Goal: Task Accomplishment & Management: Use online tool/utility

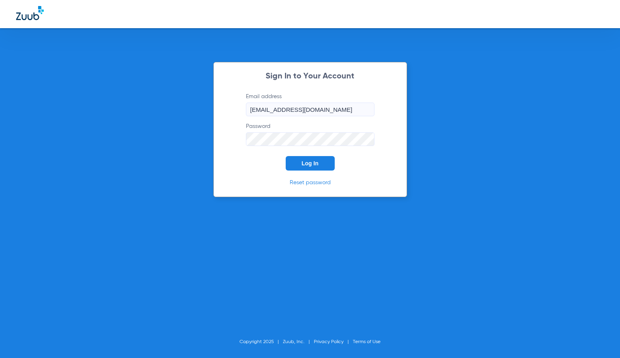
click at [312, 165] on span "Log In" at bounding box center [310, 163] width 17 height 6
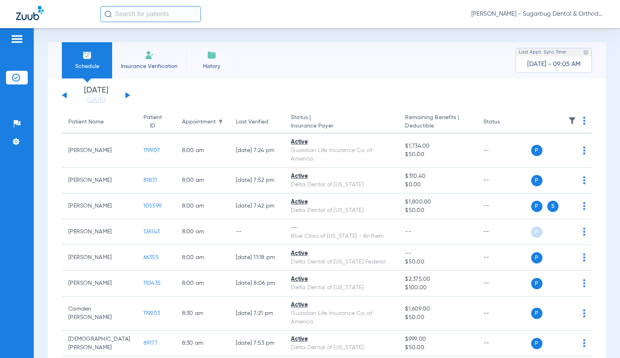
click at [127, 96] on button at bounding box center [127, 95] width 5 height 6
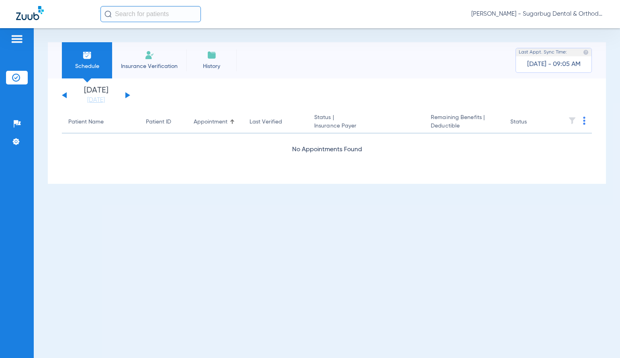
click at [127, 96] on button at bounding box center [127, 95] width 5 height 6
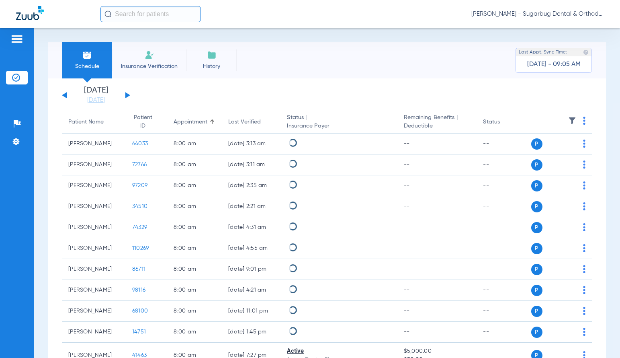
click at [127, 96] on button at bounding box center [127, 95] width 5 height 6
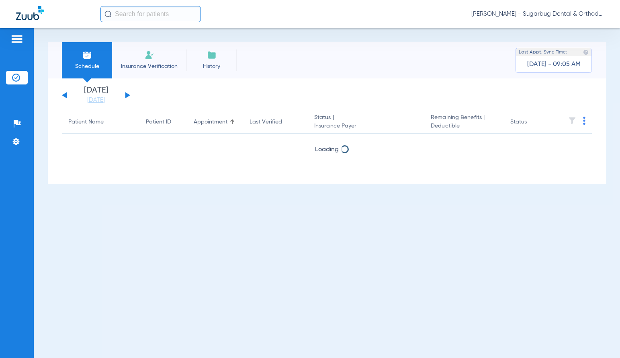
click at [127, 96] on button at bounding box center [127, 95] width 5 height 6
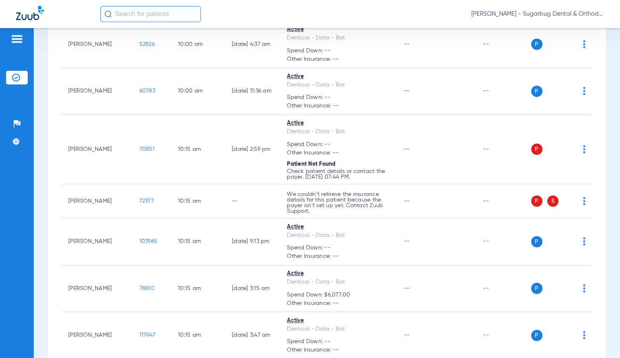
scroll to position [2251, 0]
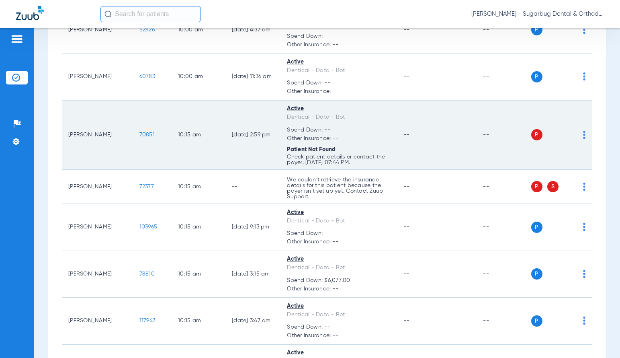
drag, startPoint x: 122, startPoint y: 133, endPoint x: 145, endPoint y: 135, distance: 22.9
click at [145, 135] on td "70851" at bounding box center [152, 135] width 39 height 70
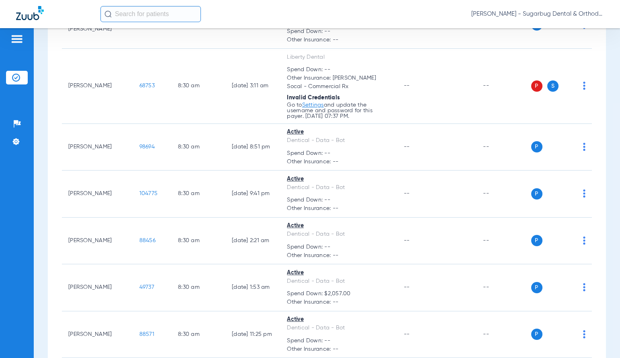
scroll to position [764, 0]
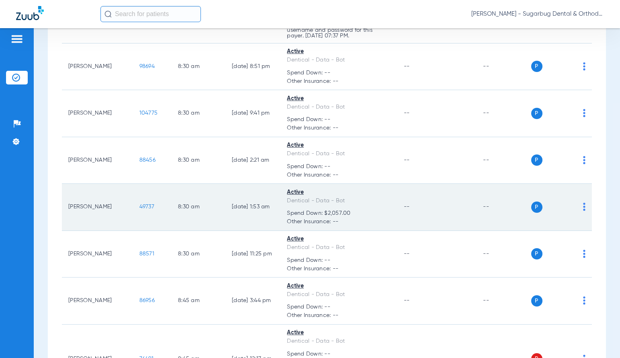
click at [139, 205] on span "49737" at bounding box center [146, 207] width 15 height 6
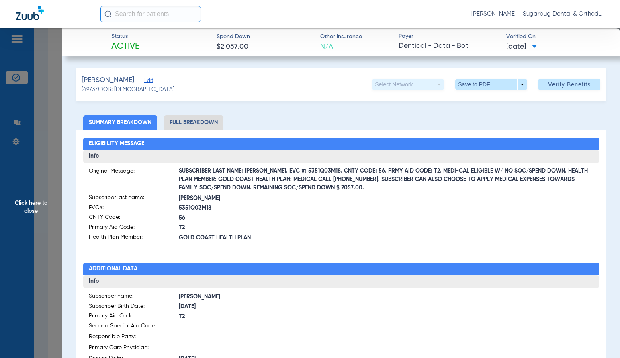
click at [30, 209] on span "Click here to close" at bounding box center [31, 207] width 62 height 358
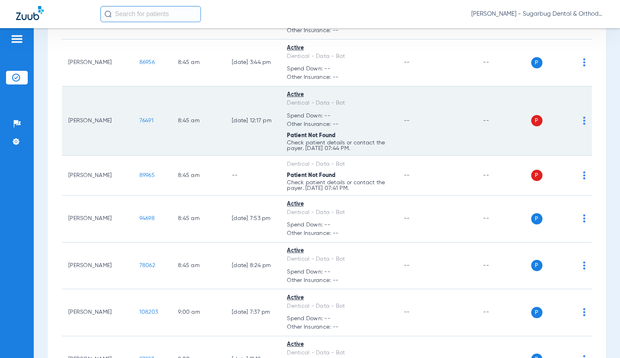
scroll to position [1005, 0]
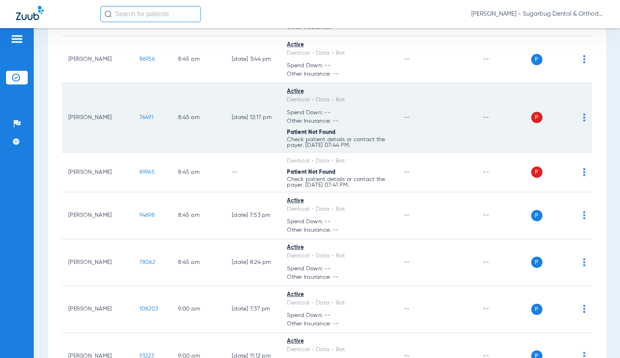
drag, startPoint x: 121, startPoint y: 119, endPoint x: 140, endPoint y: 119, distance: 18.9
click at [140, 119] on td "76491" at bounding box center [152, 118] width 39 height 70
copy span "76491"
click at [139, 115] on span "76491" at bounding box center [146, 118] width 14 height 6
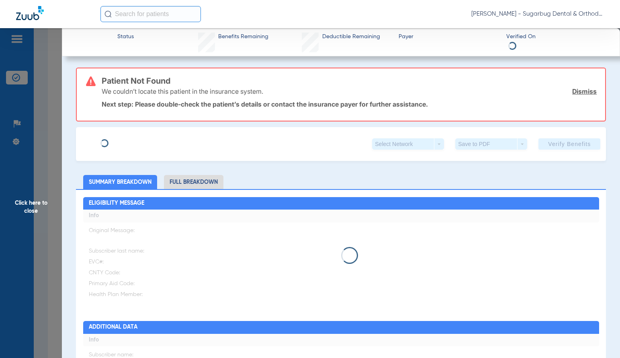
type input "Jaxson"
type input "[PERSON_NAME]"
type input "[DATE]"
type input "97630481G88270"
type input "DentiCal"
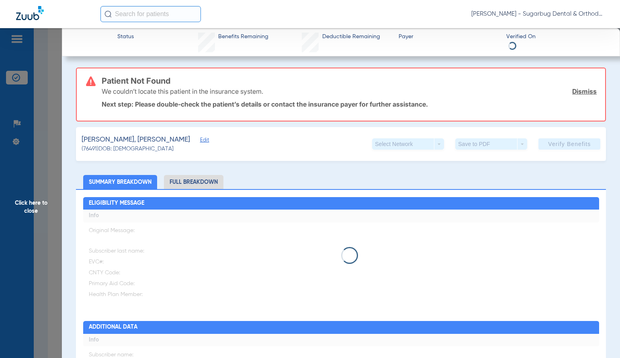
click at [200, 141] on span "Edit" at bounding box center [203, 141] width 7 height 8
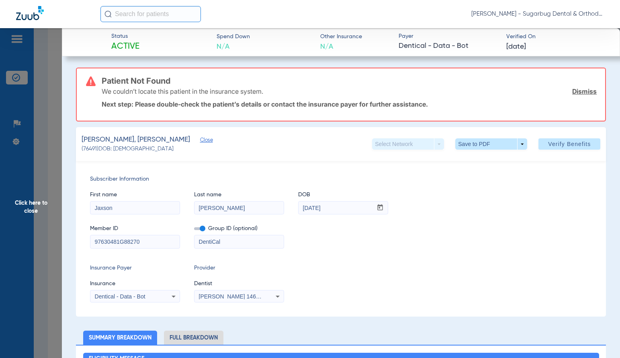
click at [159, 244] on input "97630481G88270" at bounding box center [134, 241] width 89 height 13
drag, startPoint x: 133, startPoint y: 244, endPoint x: 75, endPoint y: 241, distance: 58.4
type input "97630481G"
click at [554, 144] on span "Verify Benefits" at bounding box center [569, 144] width 43 height 6
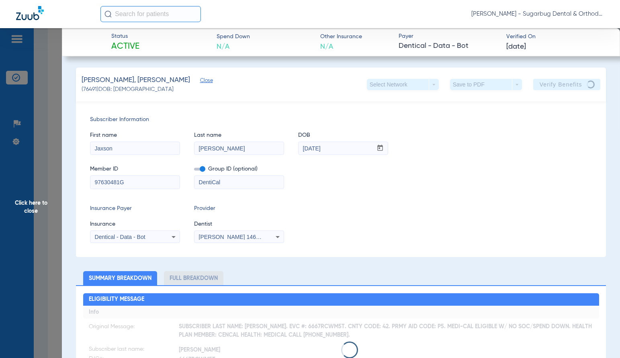
click at [200, 82] on span "Close" at bounding box center [203, 82] width 7 height 8
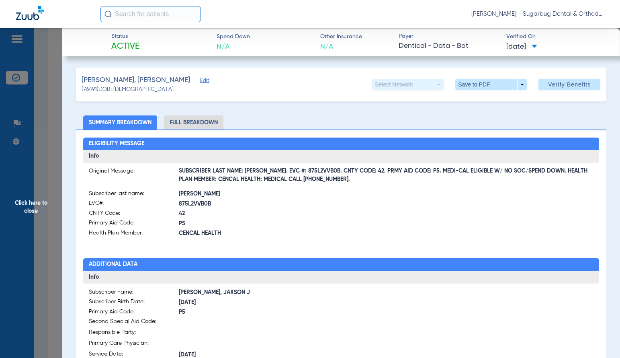
click at [94, 88] on span "(76491) DOB: [DEMOGRAPHIC_DATA]" at bounding box center [128, 89] width 92 height 8
copy span "76491"
drag, startPoint x: 29, startPoint y: 211, endPoint x: 183, endPoint y: 176, distance: 157.7
click at [29, 211] on span "Click here to close" at bounding box center [31, 207] width 62 height 358
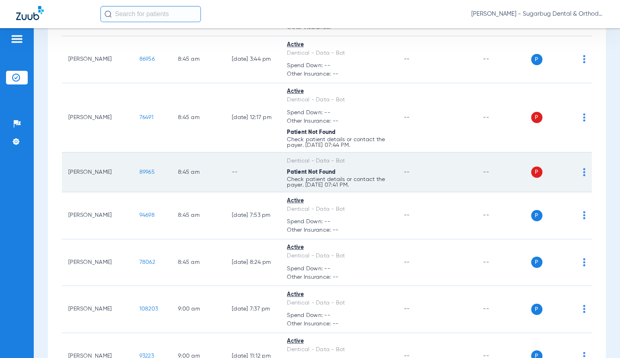
click at [139, 171] on span "89965" at bounding box center [146, 172] width 15 height 6
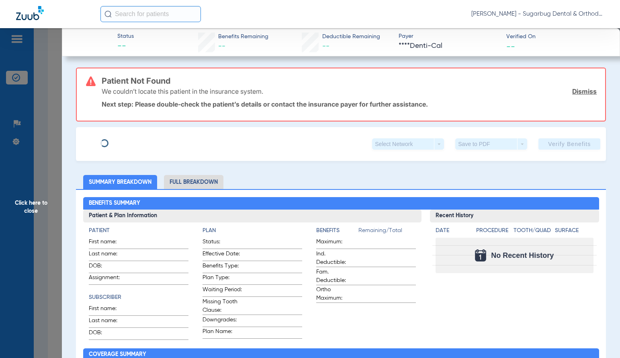
type input "Tayla"
type input "[PERSON_NAME]"
type input "[DATE]"
type input "99271829E19177"
type input "DentiCal"
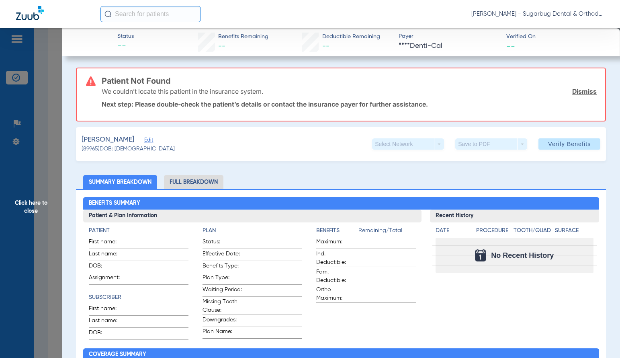
click at [144, 141] on span "Edit" at bounding box center [147, 141] width 7 height 8
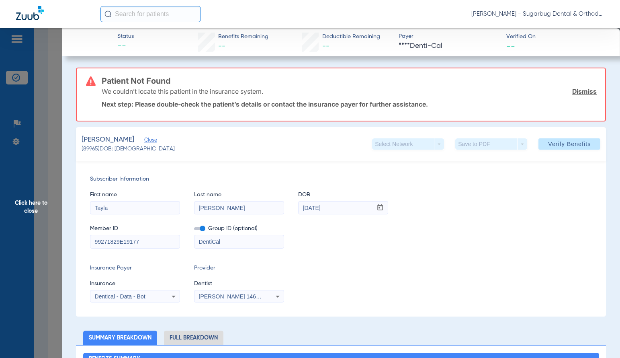
drag, startPoint x: 124, startPoint y: 240, endPoint x: 174, endPoint y: 241, distance: 49.8
click at [174, 241] on input "99271829E19177" at bounding box center [134, 241] width 89 height 13
drag, startPoint x: 141, startPoint y: 242, endPoint x: 446, endPoint y: 152, distance: 318.6
type input "99271829E"
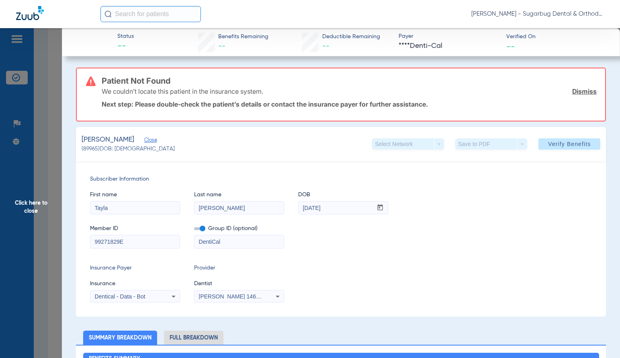
click at [560, 140] on span at bounding box center [570, 143] width 62 height 19
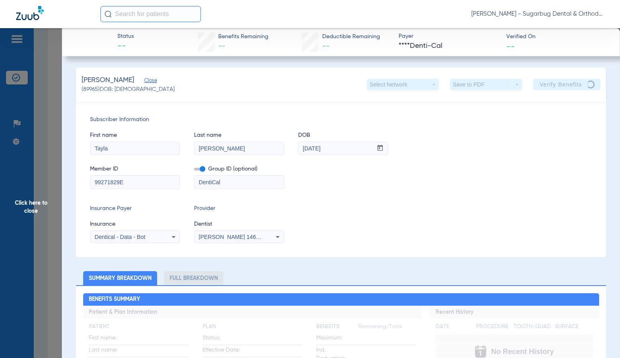
click at [144, 82] on span "Close" at bounding box center [147, 82] width 7 height 8
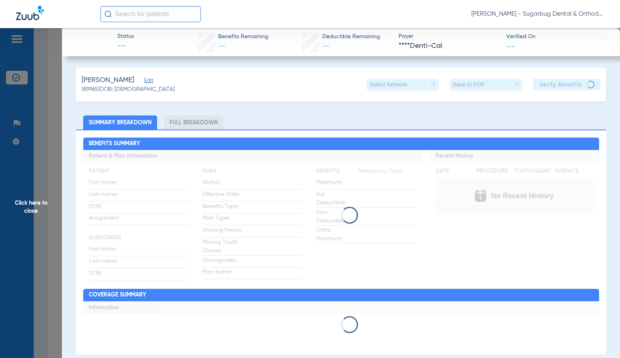
click at [32, 207] on span "Click here to close" at bounding box center [31, 207] width 62 height 358
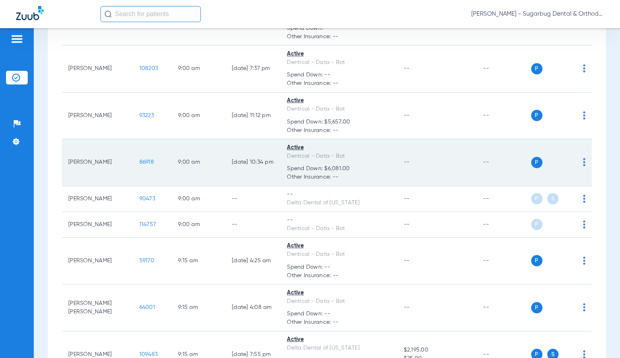
scroll to position [1246, 0]
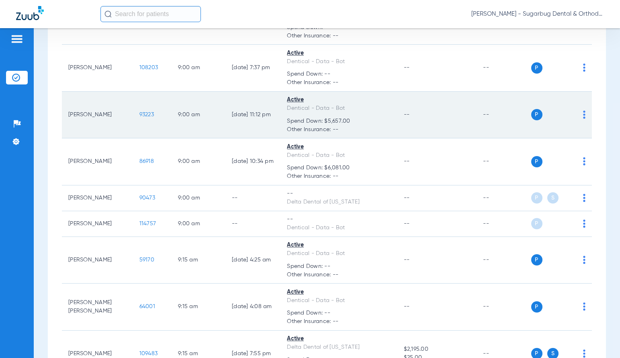
drag, startPoint x: 119, startPoint y: 114, endPoint x: 141, endPoint y: 114, distance: 21.7
click at [141, 114] on td "93223" at bounding box center [152, 115] width 39 height 47
copy span "93223"
